Goal: Task Accomplishment & Management: Manage account settings

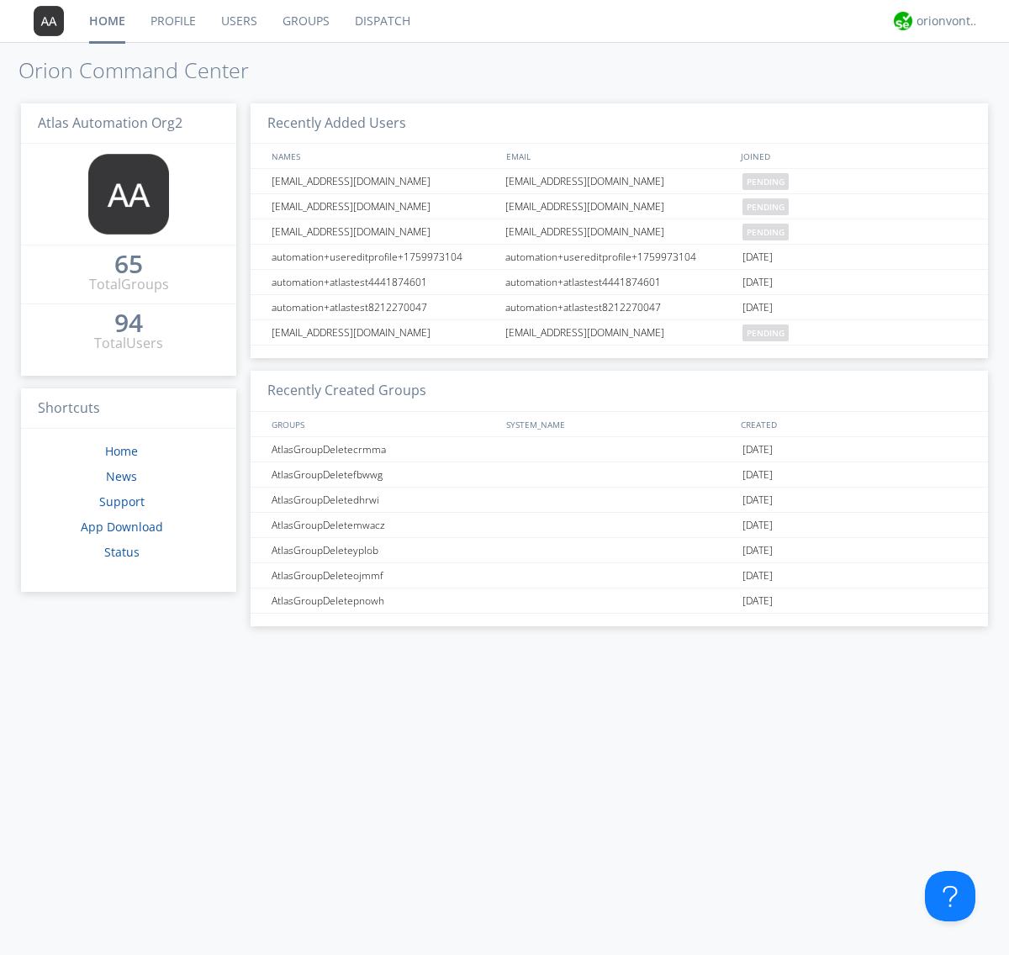
click at [238, 21] on link "Users" at bounding box center [238, 21] width 61 height 42
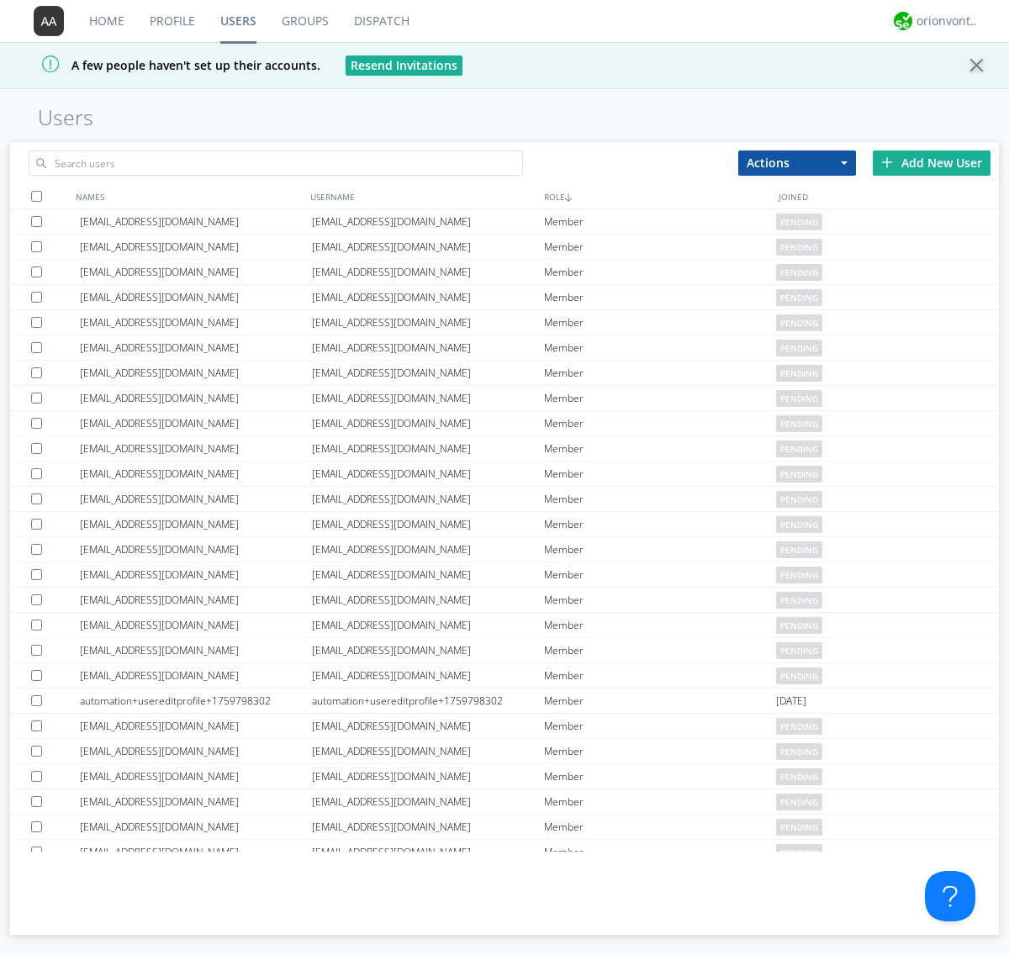
click at [931, 162] on div "Add New User" at bounding box center [931, 162] width 118 height 25
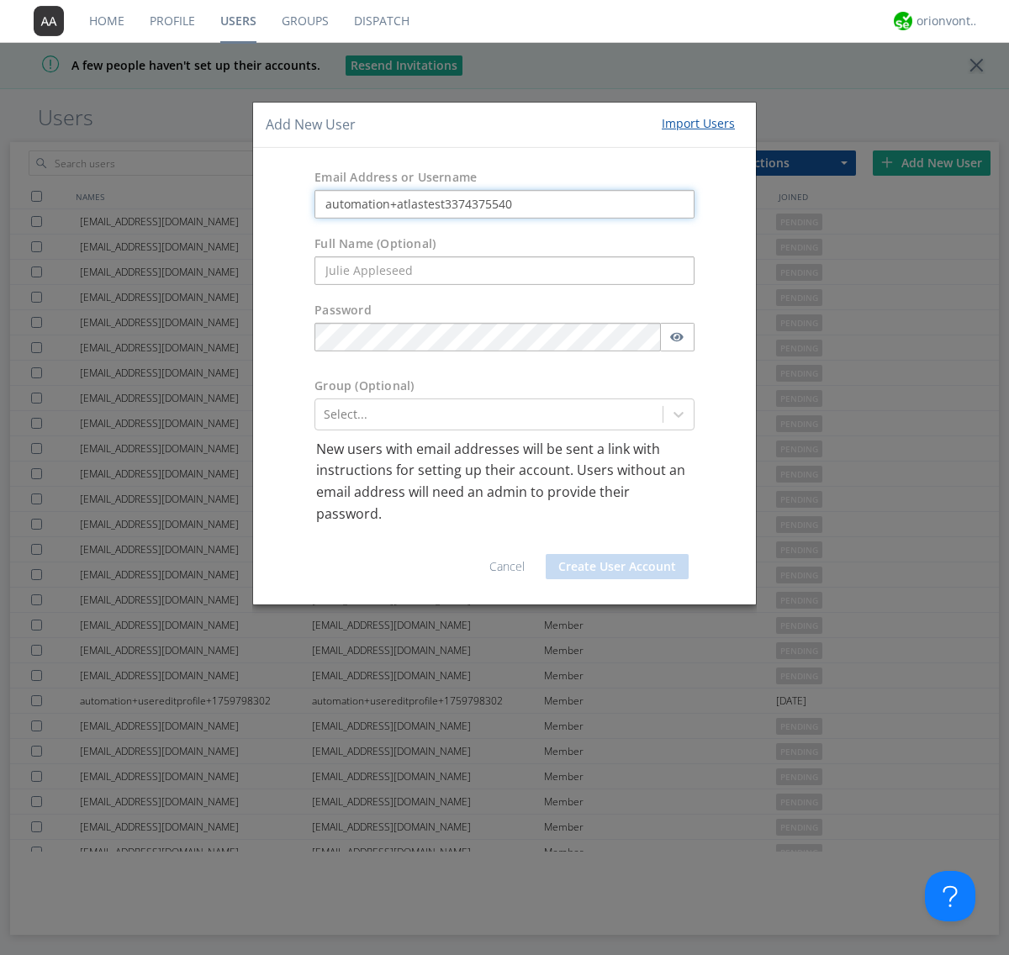
type input "automation+atlastest3374375540"
click at [617, 566] on button "Create User Account" at bounding box center [616, 566] width 143 height 25
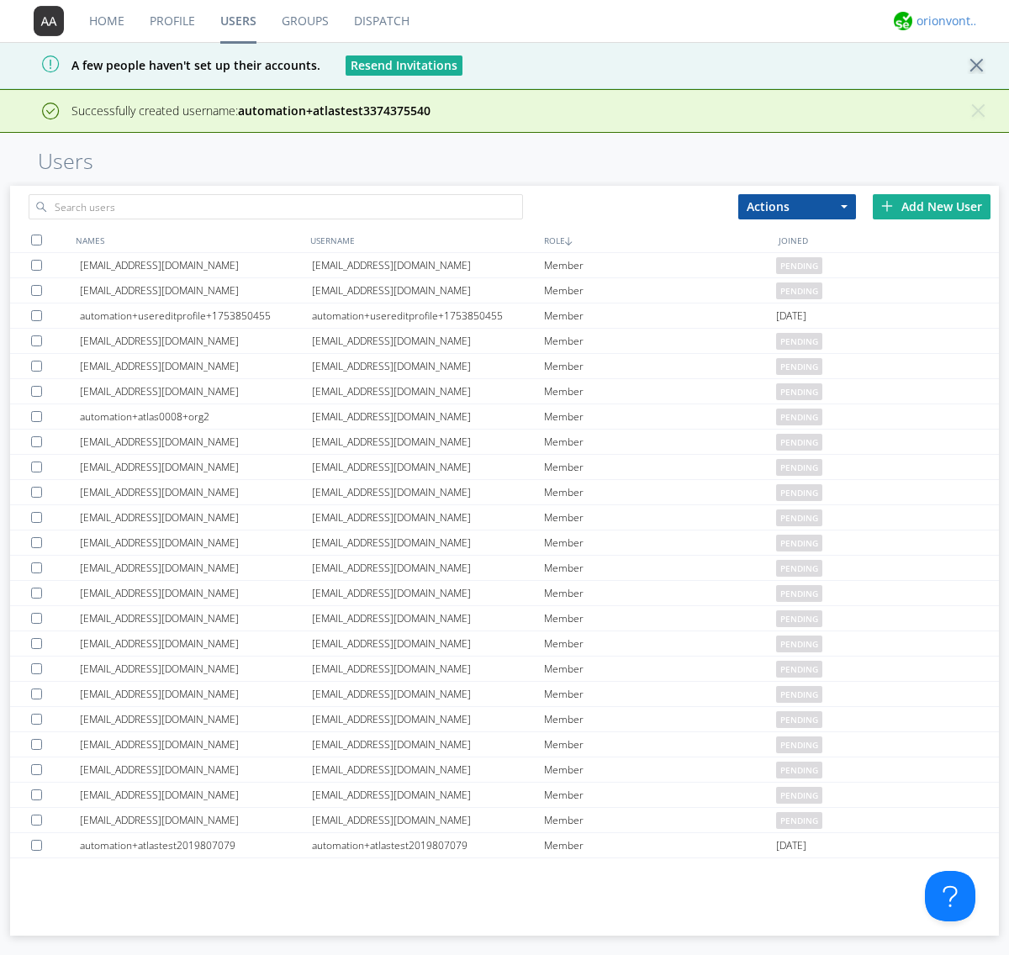
click at [943, 21] on div "orionvontas+atlas+automation+org2" at bounding box center [947, 21] width 63 height 17
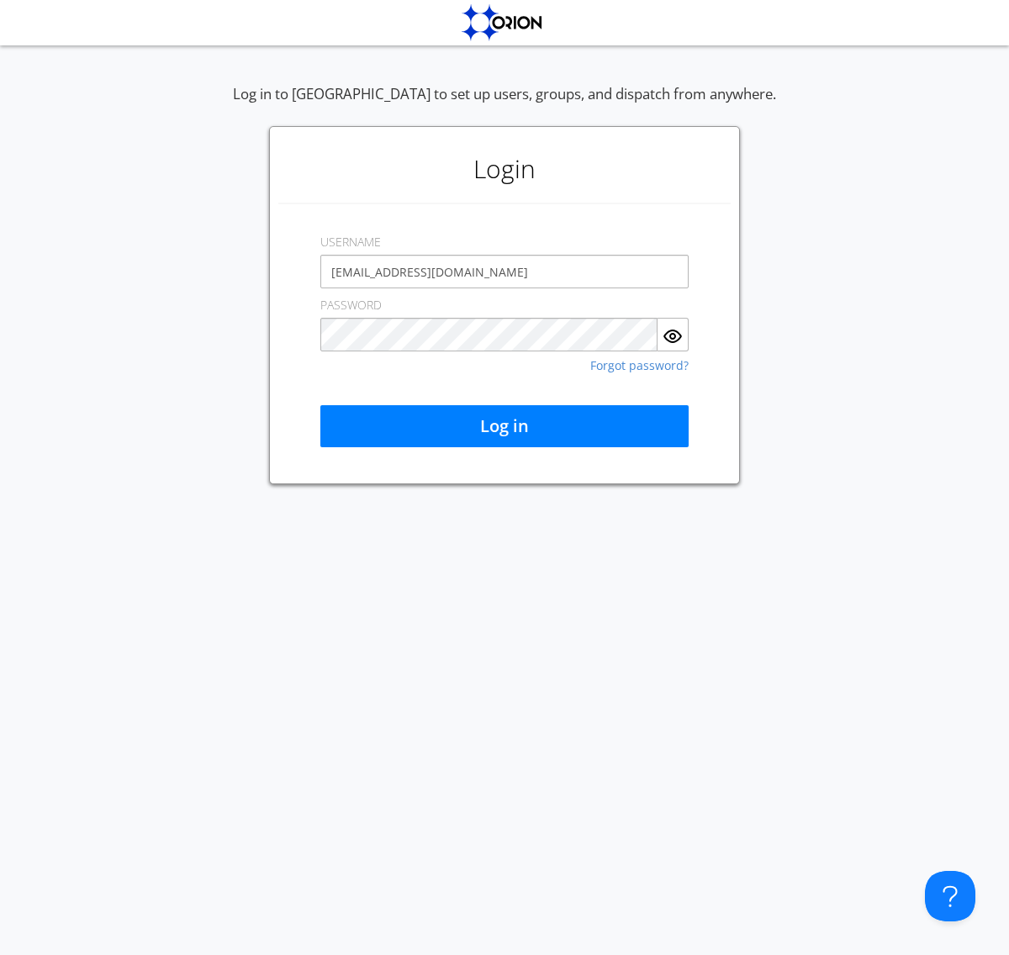
type input "[EMAIL_ADDRESS][DOMAIN_NAME]"
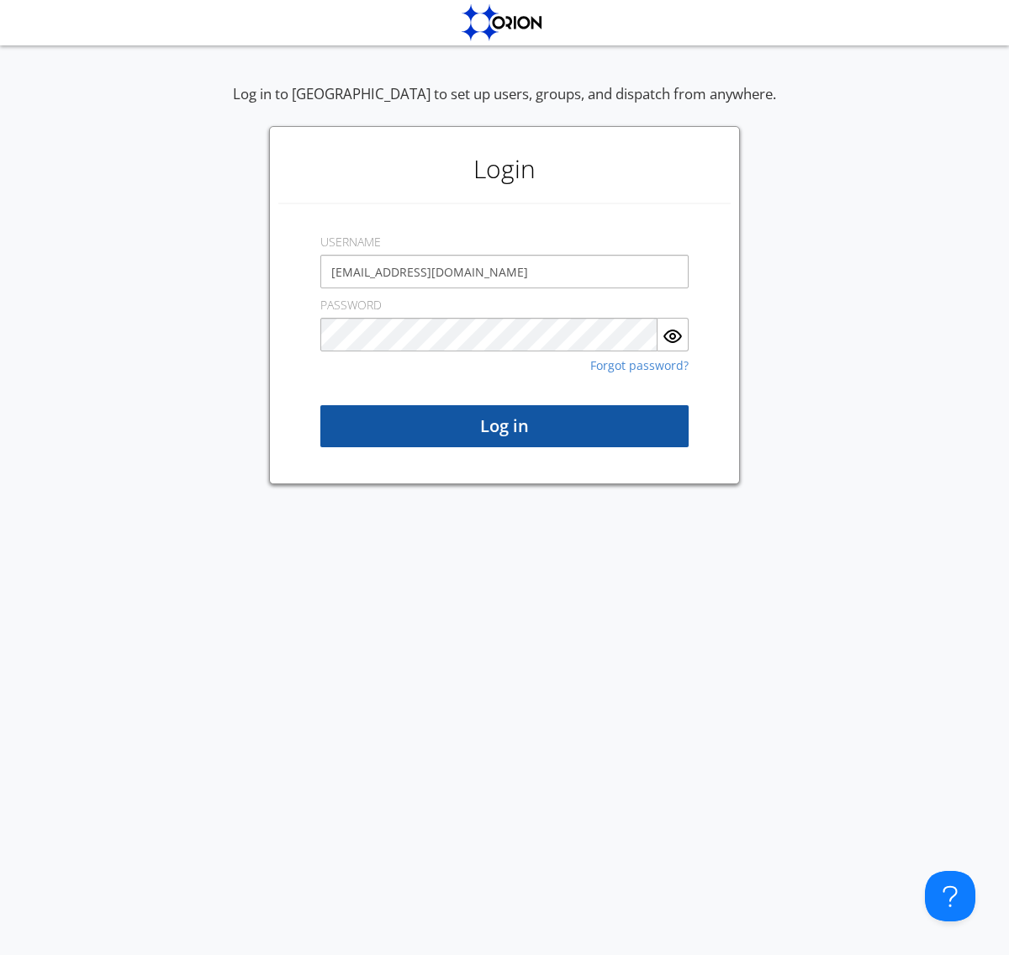
click at [504, 426] on button "Log in" at bounding box center [504, 426] width 368 height 42
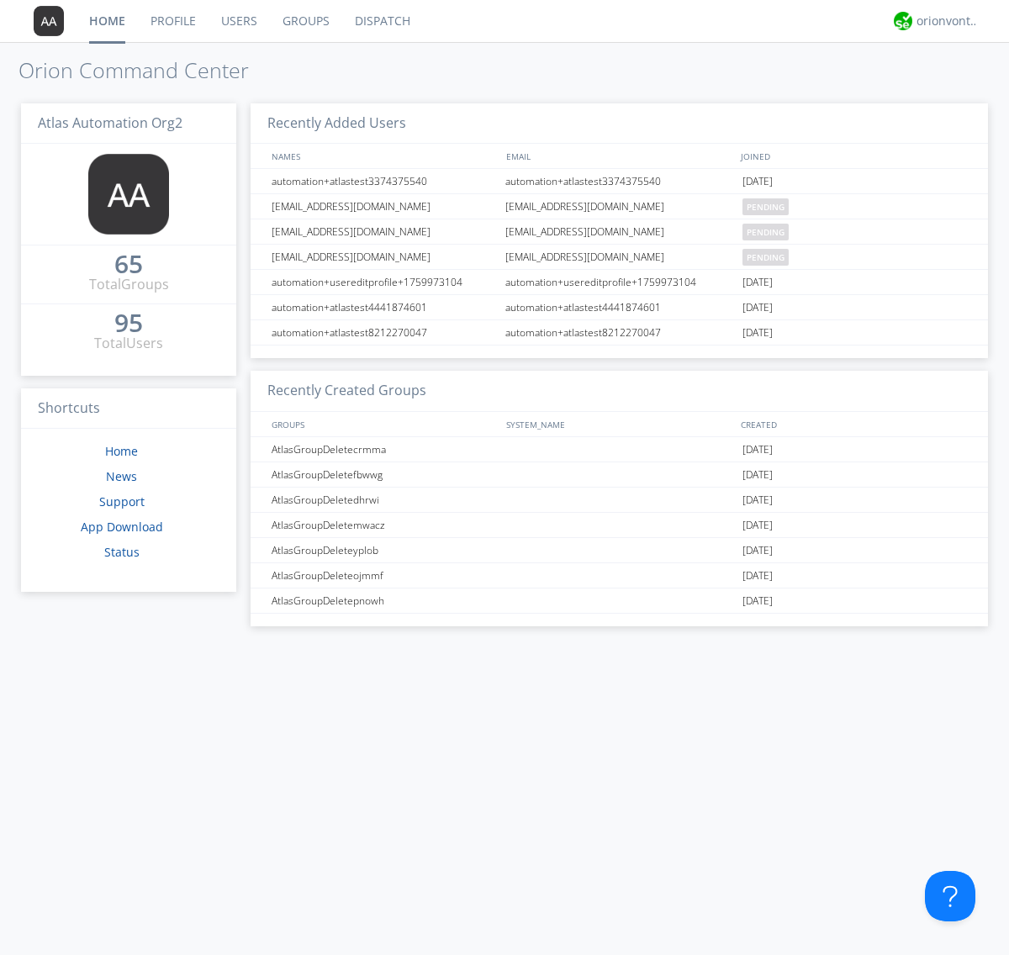
click at [238, 21] on link "Users" at bounding box center [238, 21] width 61 height 42
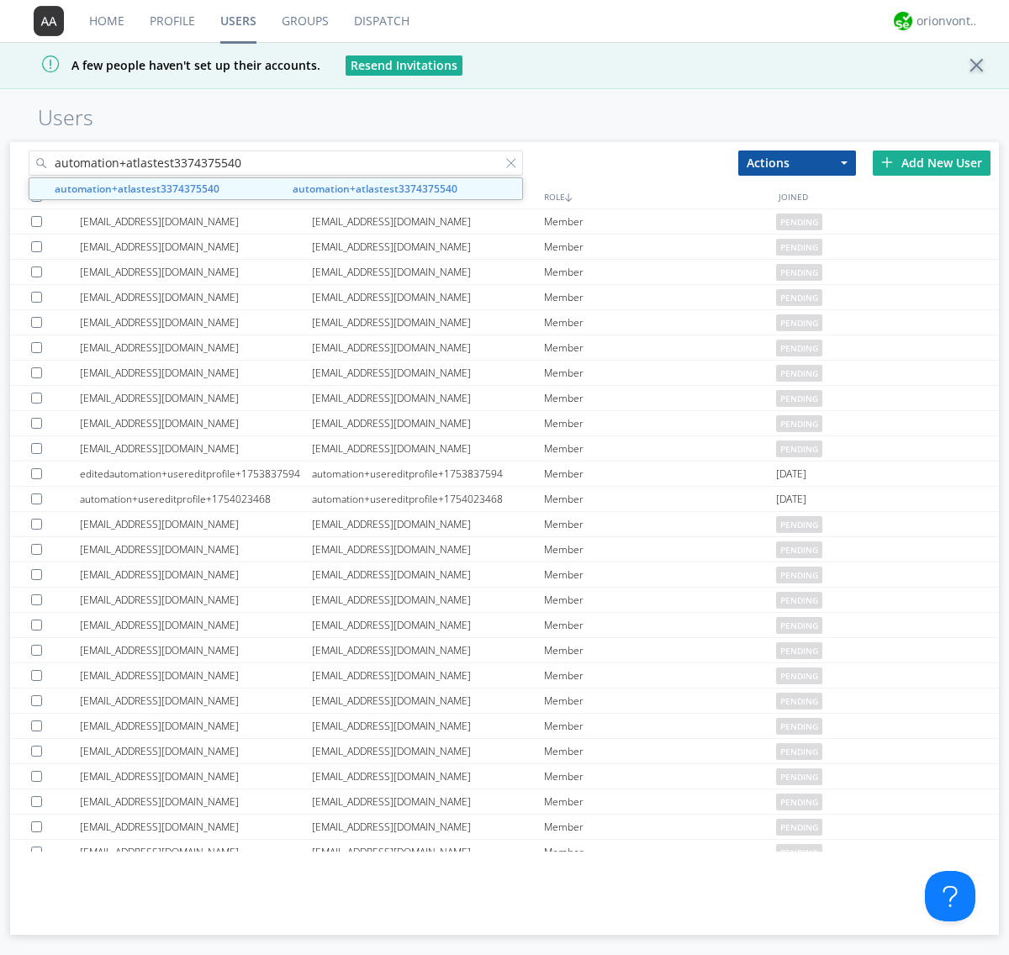
type input "automation+atlastest3374375540"
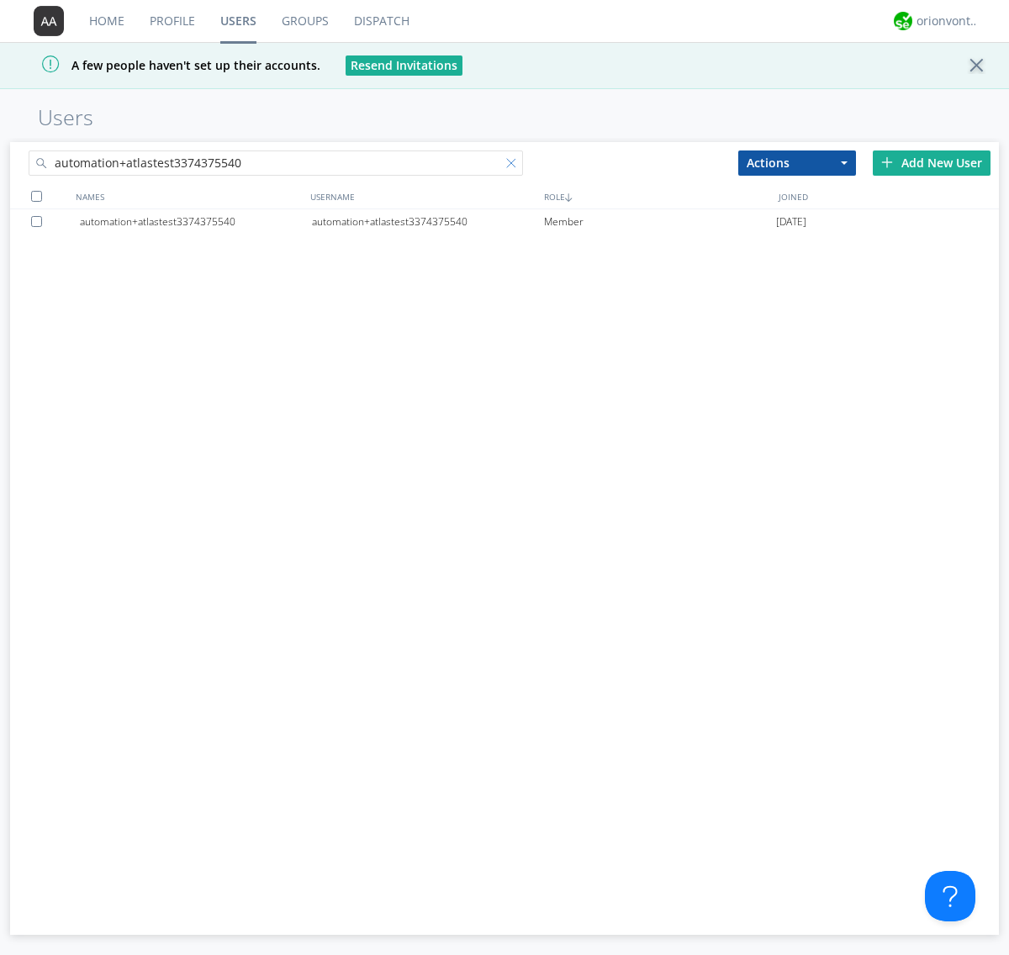
click at [514, 166] on div at bounding box center [514, 166] width 17 height 17
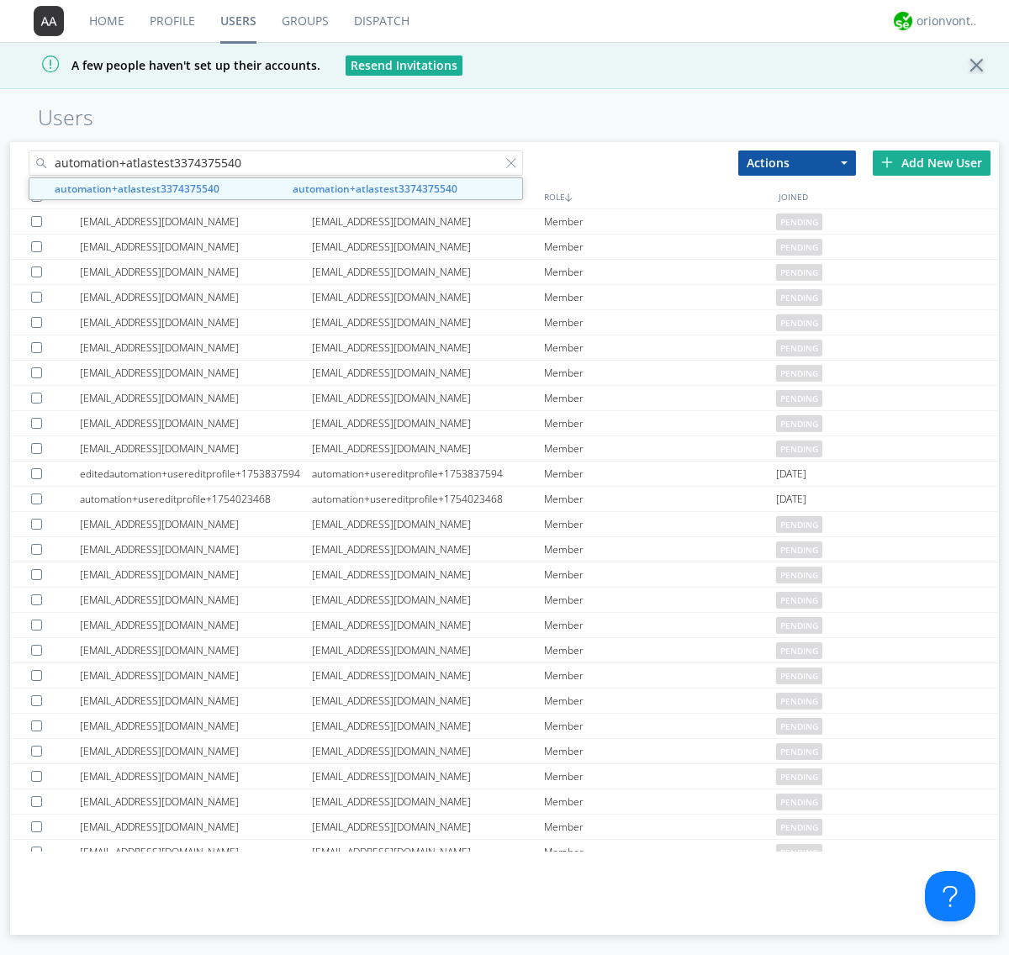
type input "automation+atlastest3374375540"
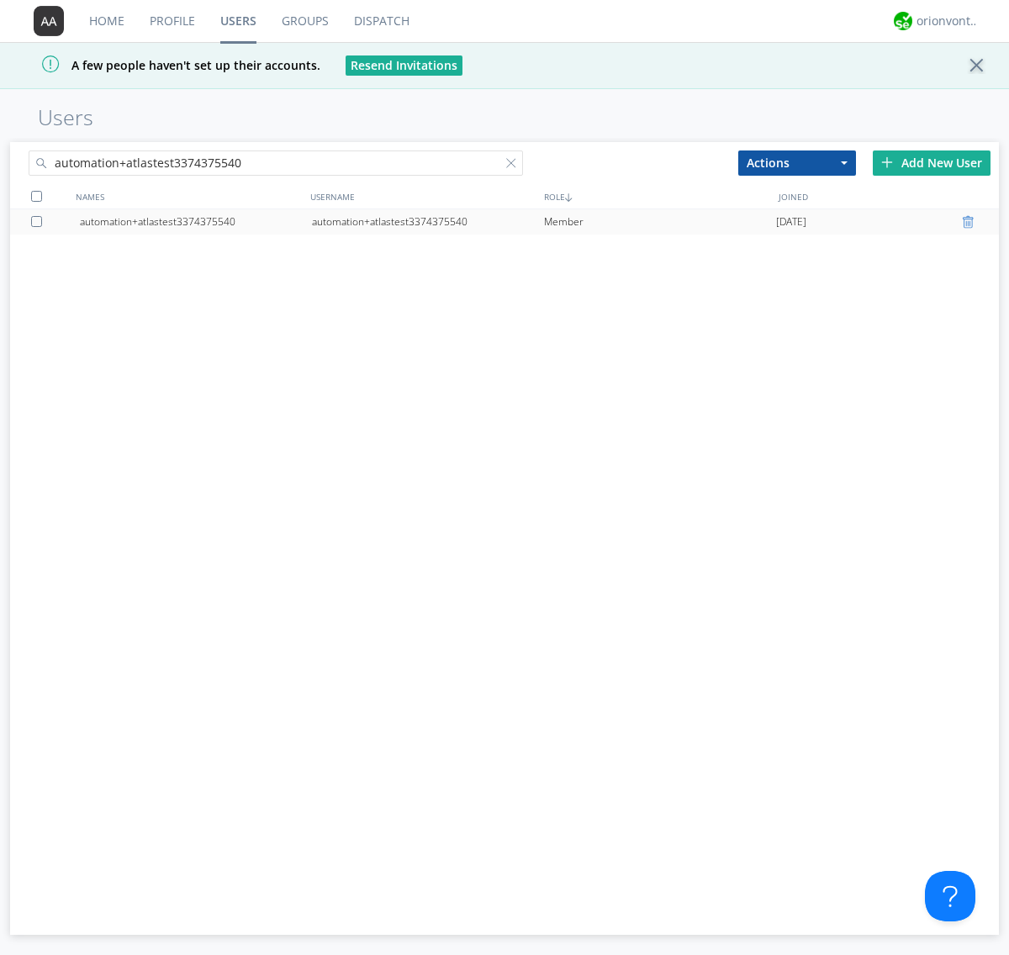
click at [970, 222] on div at bounding box center [969, 221] width 17 height 13
click at [943, 21] on div "orionvontas+atlas+automation+org2" at bounding box center [947, 21] width 63 height 17
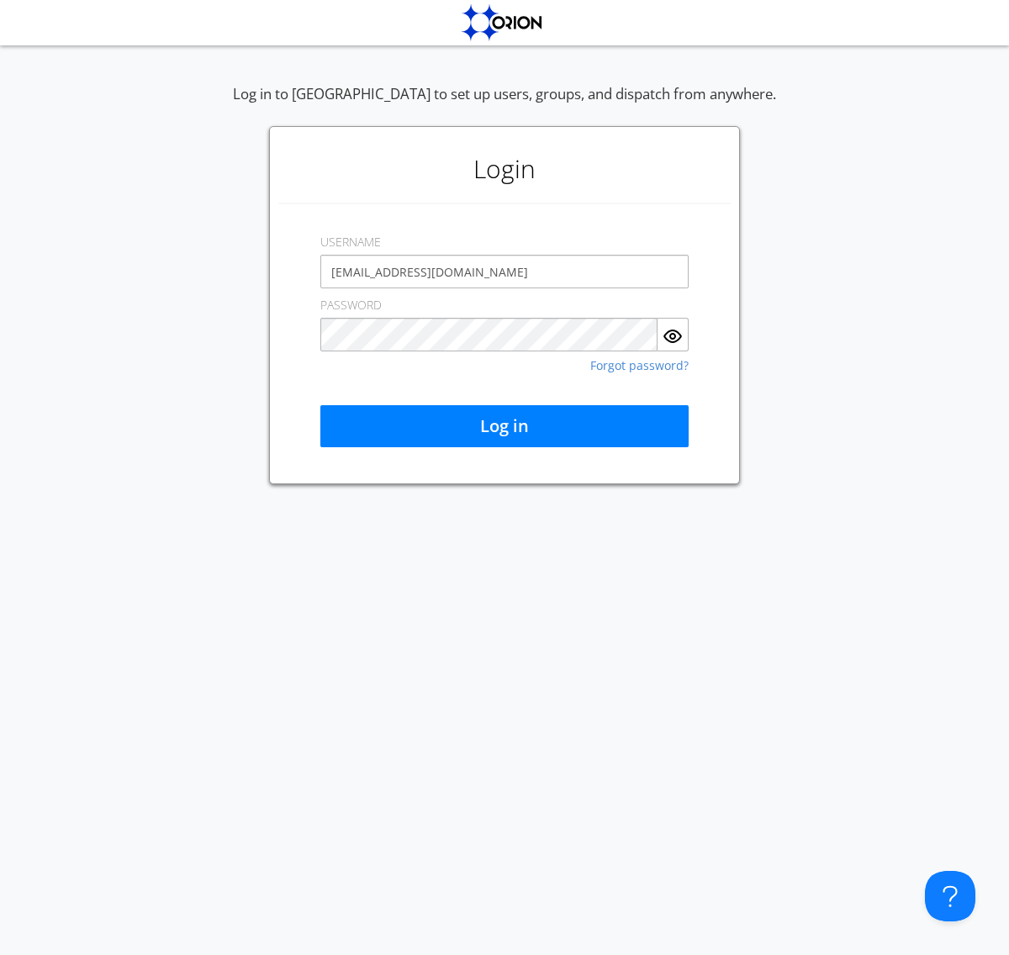
type input "[EMAIL_ADDRESS][DOMAIN_NAME]"
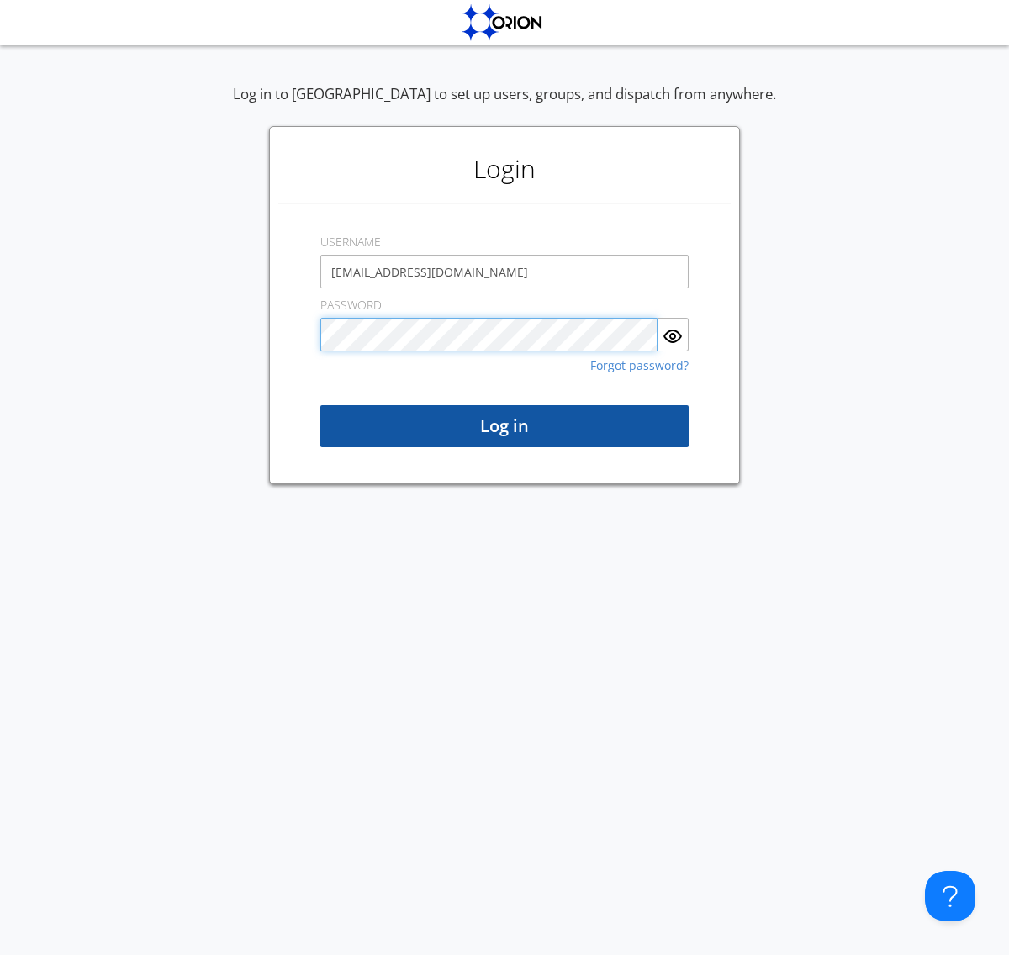
click at [504, 426] on button "Log in" at bounding box center [504, 426] width 368 height 42
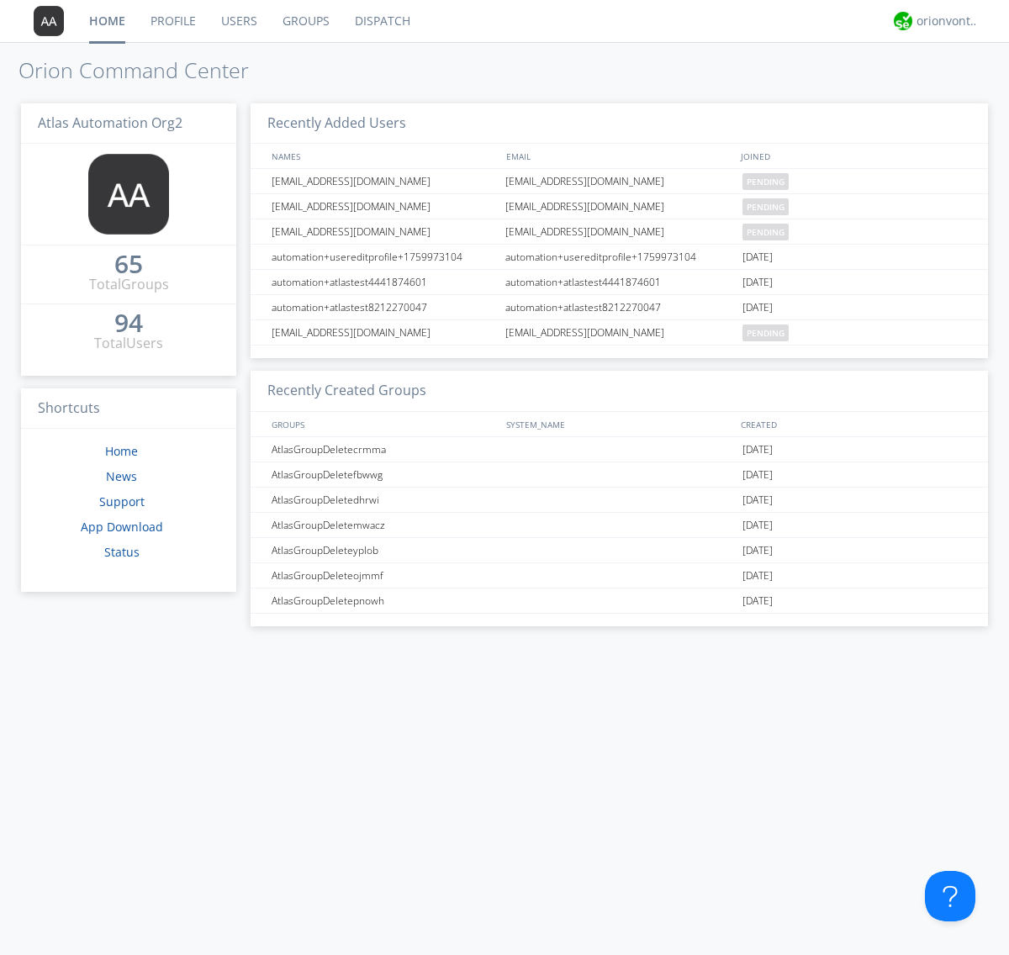
click at [238, 21] on link "Users" at bounding box center [238, 21] width 61 height 42
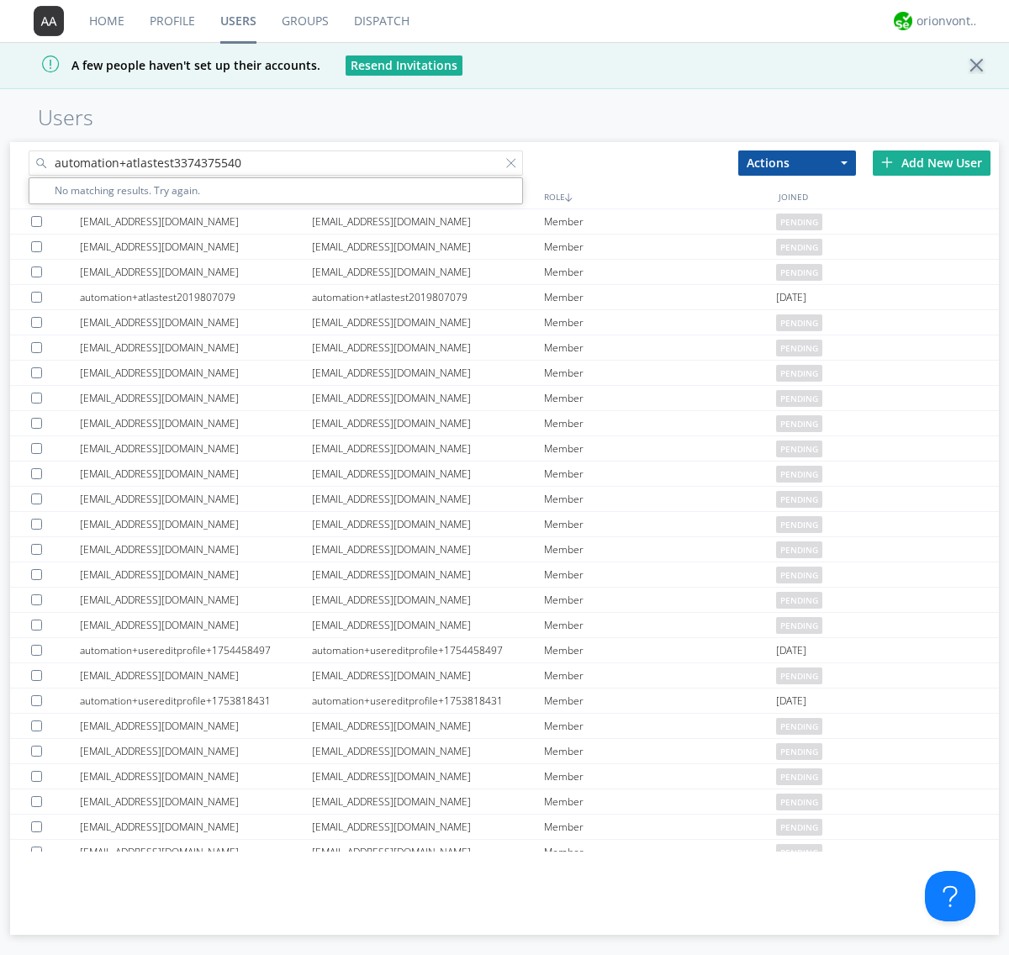
type input "automation+atlastest3374375540"
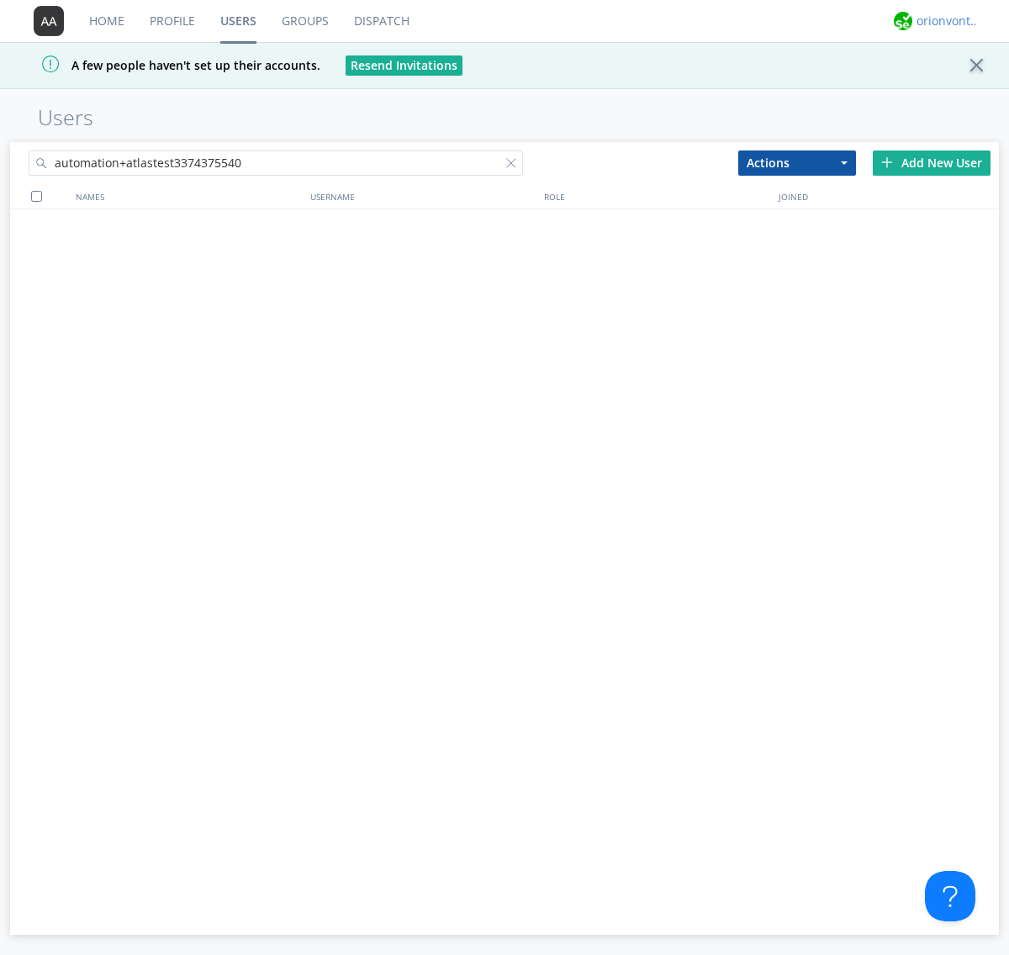
click at [943, 21] on div "orionvontas+atlas+automation+org2" at bounding box center [947, 21] width 63 height 17
